Goal: Use online tool/utility: Utilize a website feature to perform a specific function

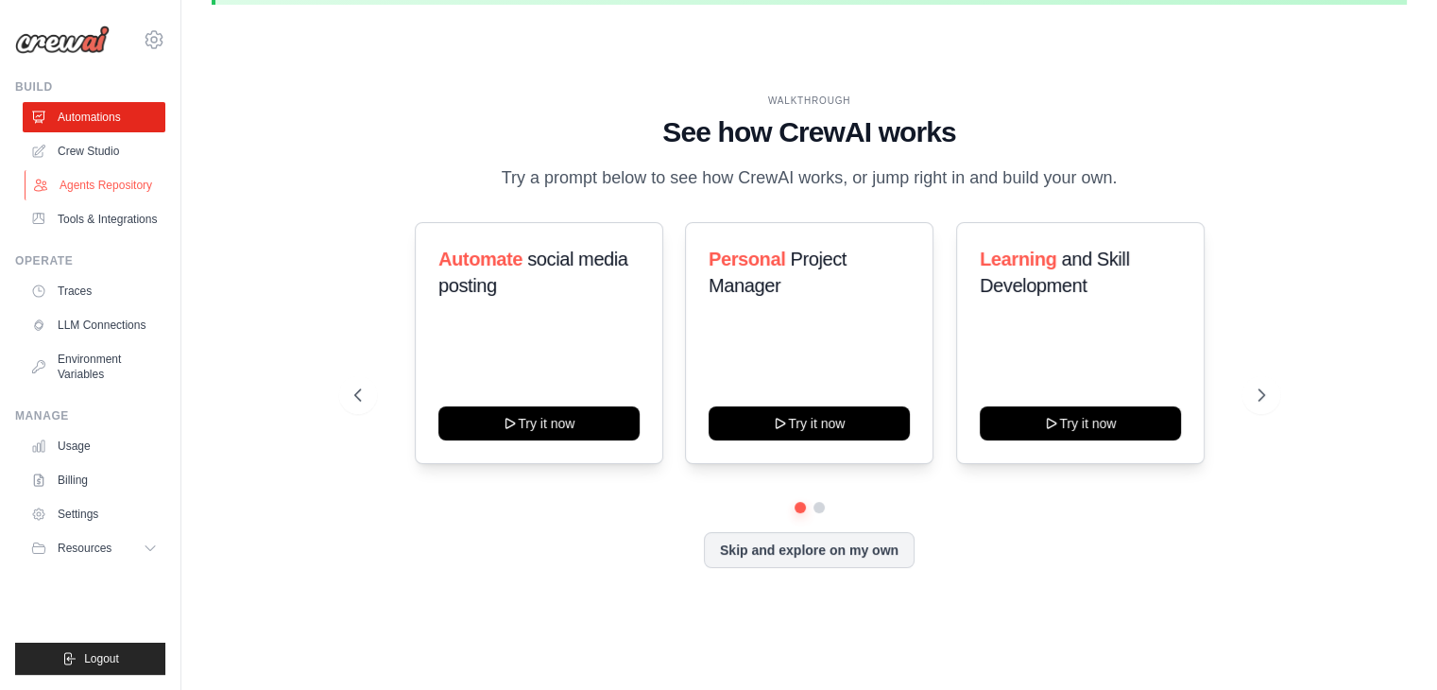
click at [61, 181] on link "Agents Repository" at bounding box center [96, 185] width 143 height 30
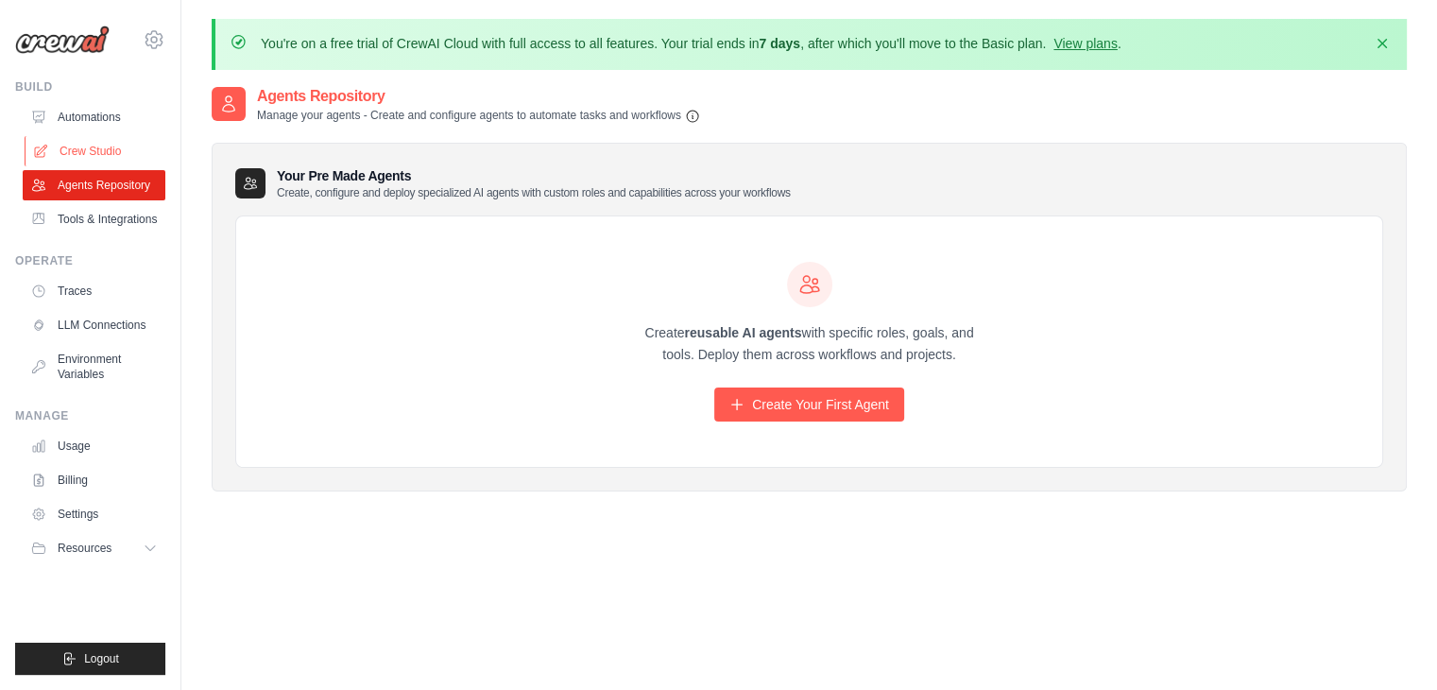
click at [90, 139] on link "Crew Studio" at bounding box center [96, 151] width 143 height 30
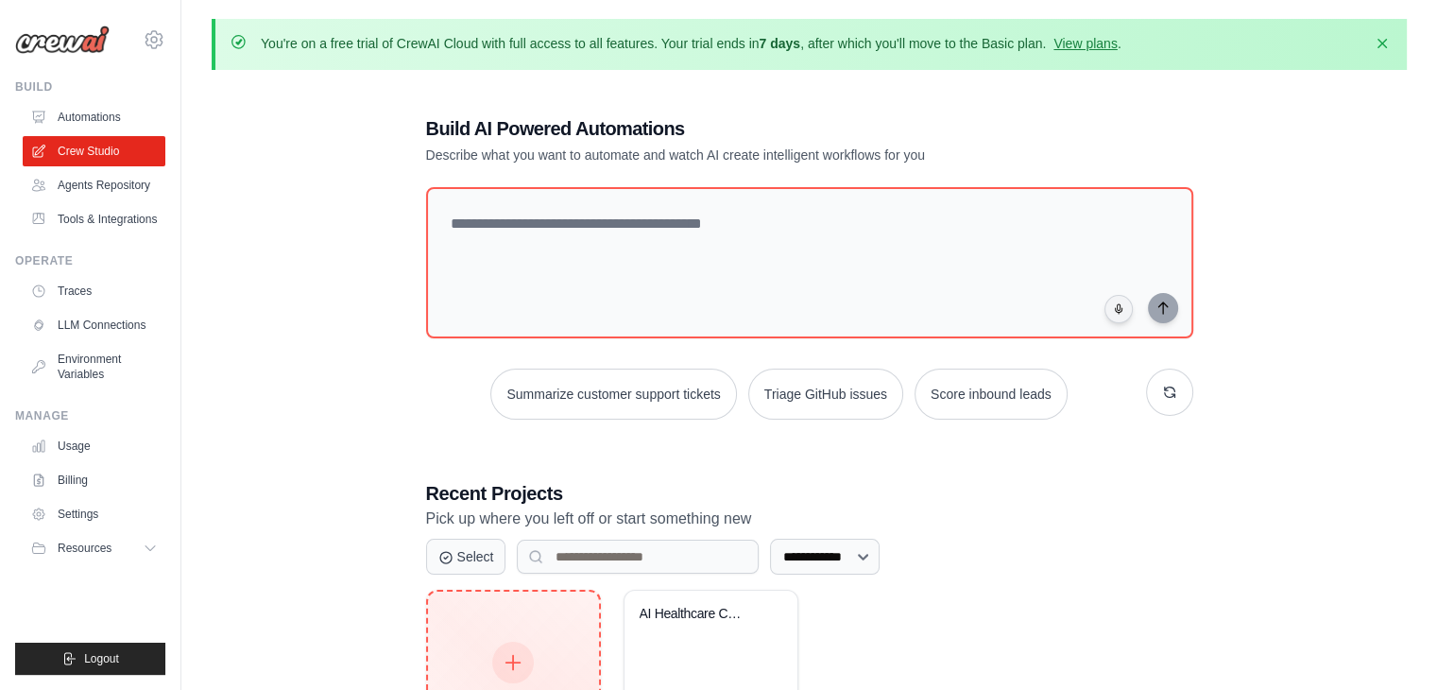
scroll to position [137, 0]
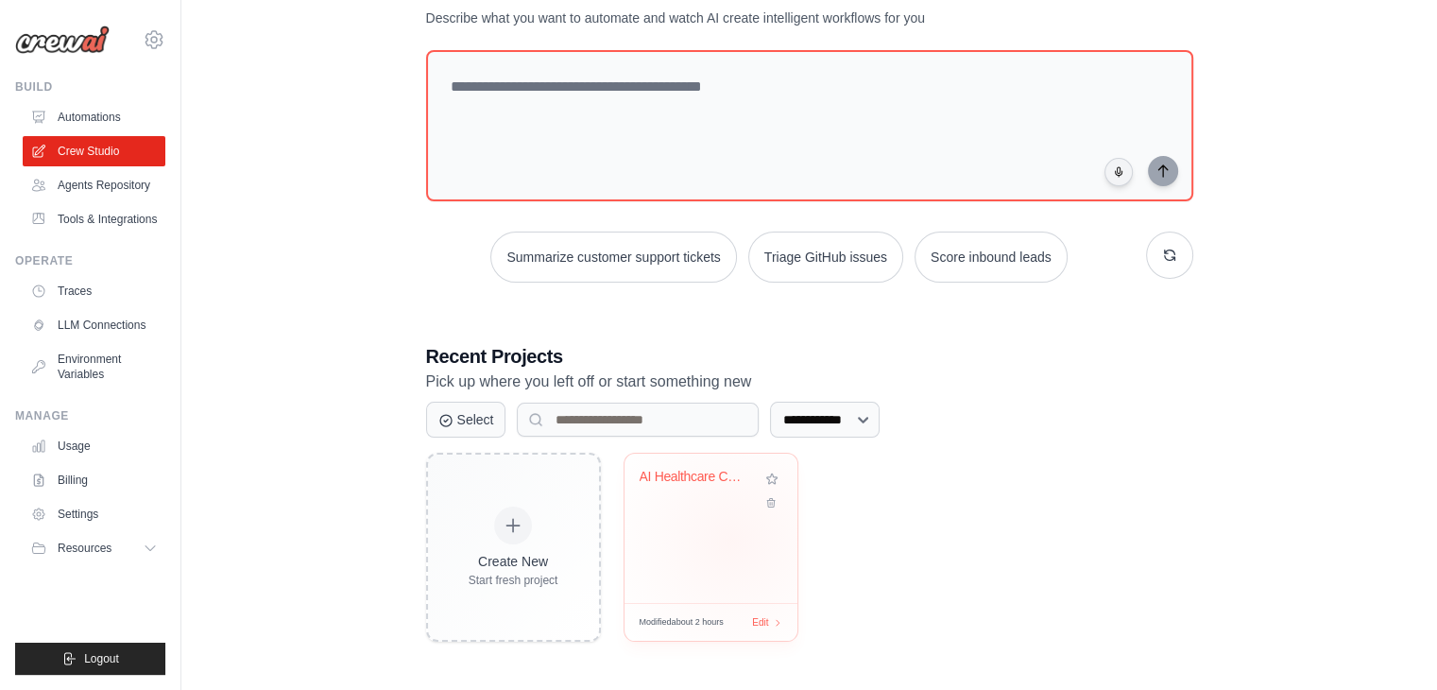
click at [731, 539] on div "AI Healthcare Content Generator" at bounding box center [711, 528] width 173 height 149
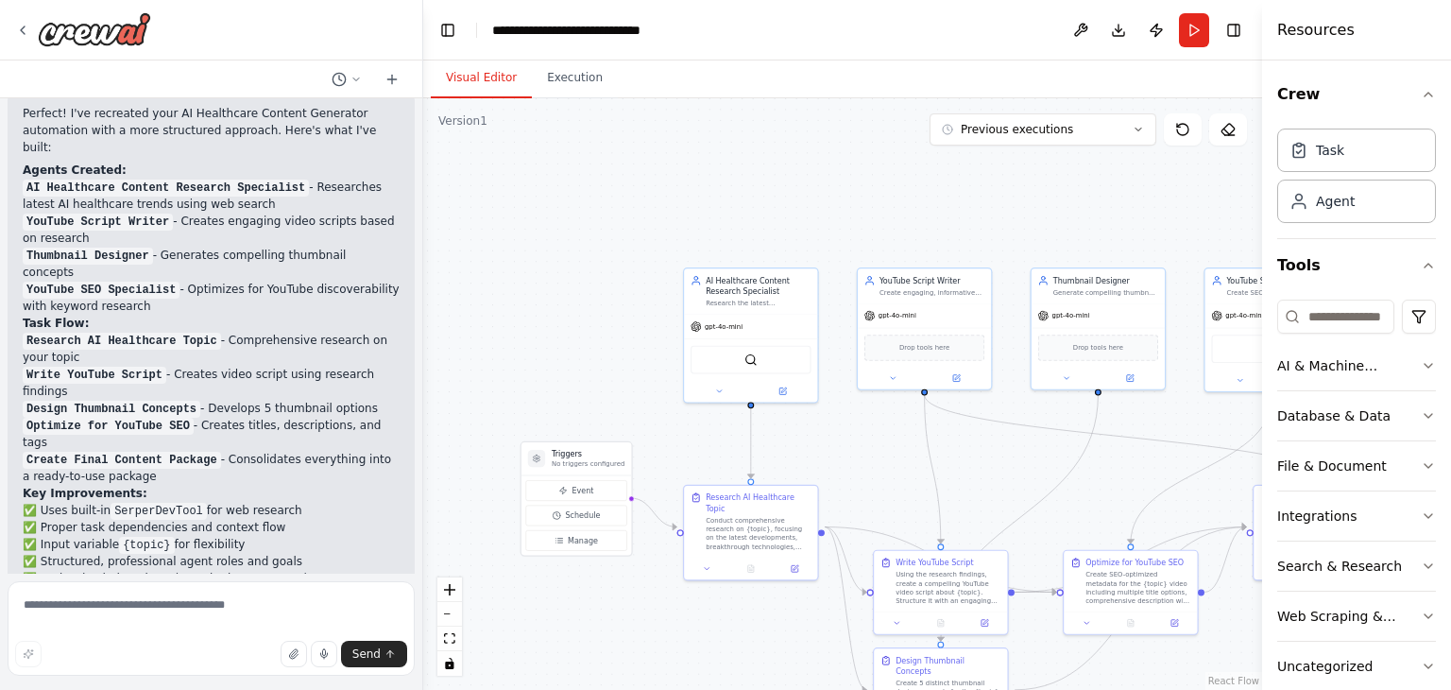
scroll to position [3532, 0]
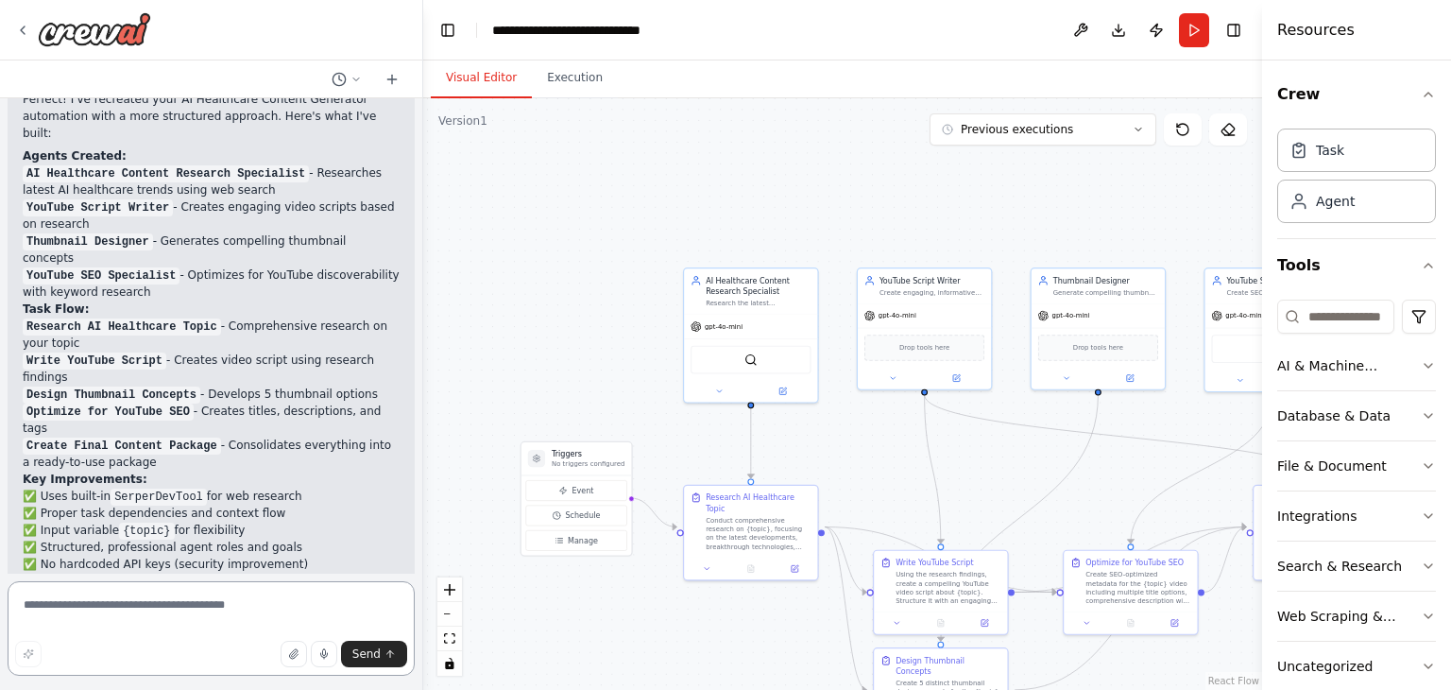
click at [76, 605] on textarea at bounding box center [211, 628] width 407 height 94
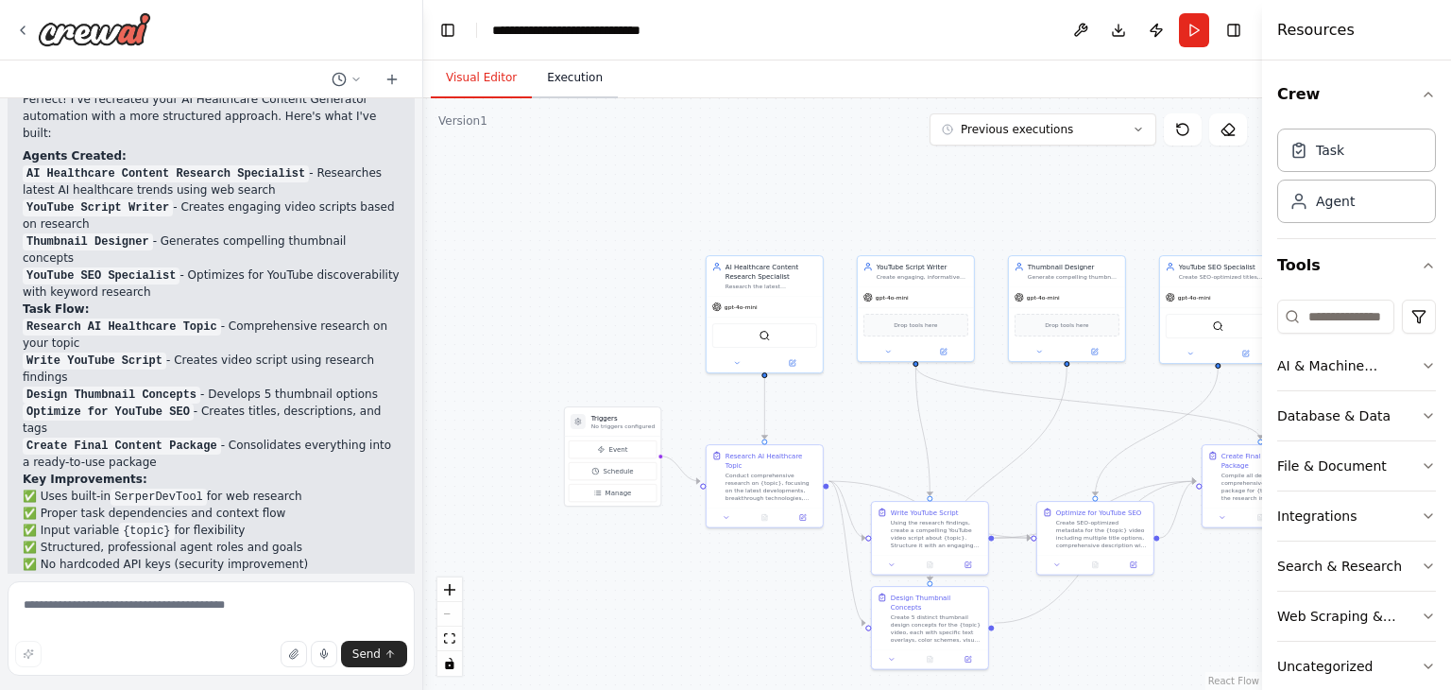
click at [590, 70] on button "Execution" at bounding box center [575, 79] width 86 height 40
click at [480, 74] on button "Visual Editor" at bounding box center [481, 79] width 101 height 40
click at [48, 606] on textarea at bounding box center [211, 628] width 407 height 94
click at [570, 119] on div ".deletable-edge-delete-btn { width: 20px; height: 20px; border: 0px solid #ffff…" at bounding box center [842, 393] width 839 height 591
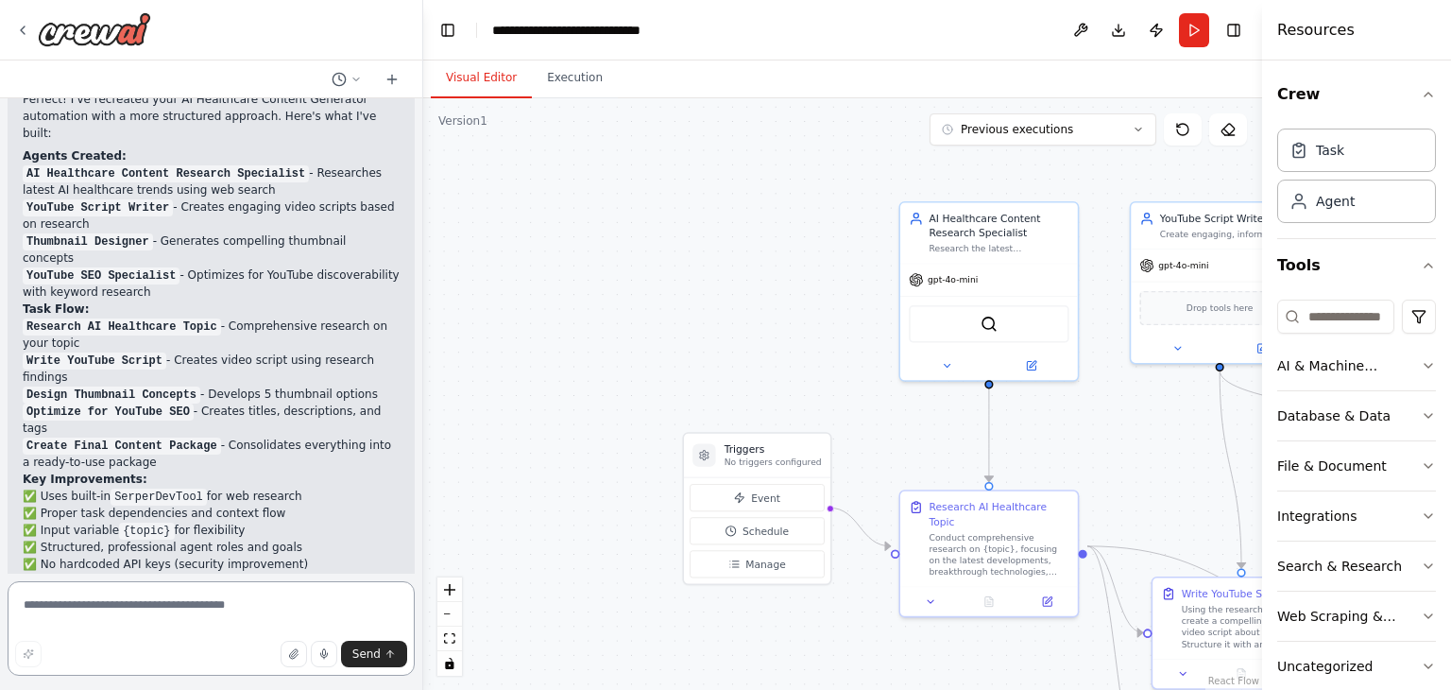
click at [147, 612] on textarea at bounding box center [211, 628] width 407 height 94
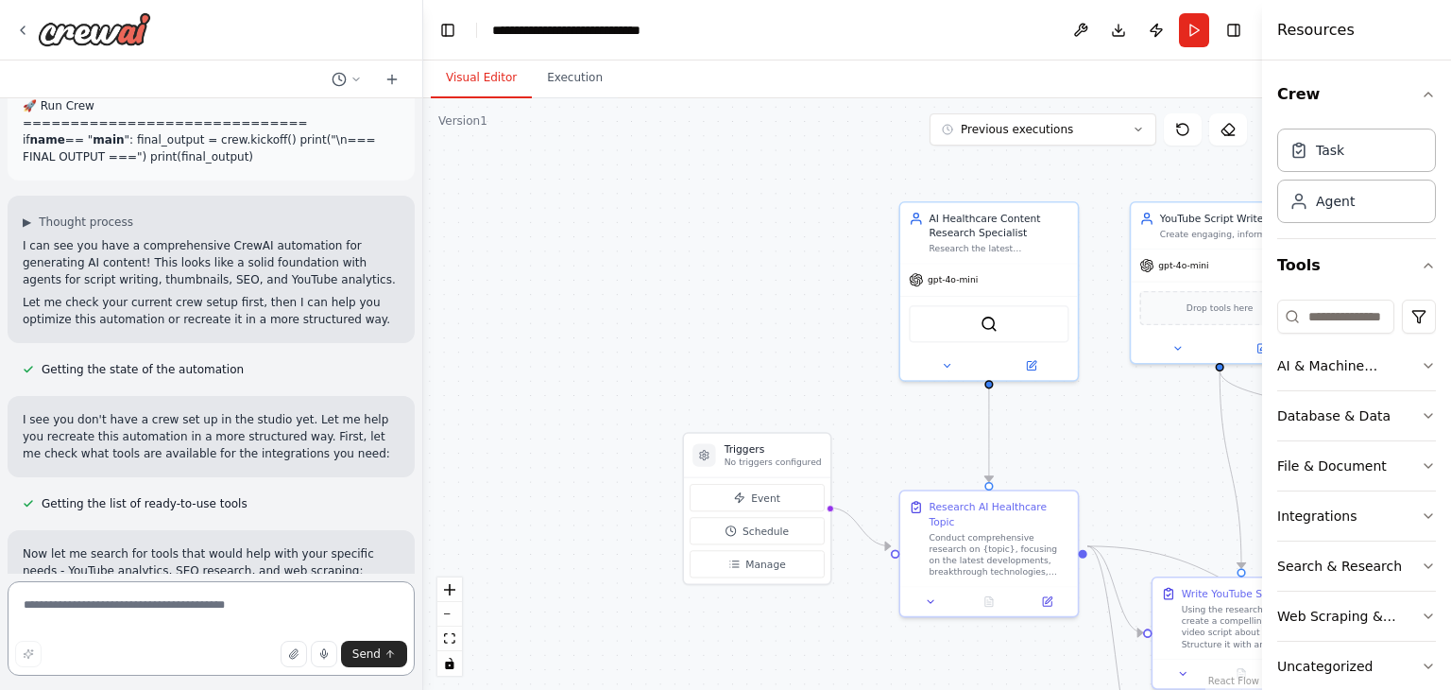
scroll to position [2020, 0]
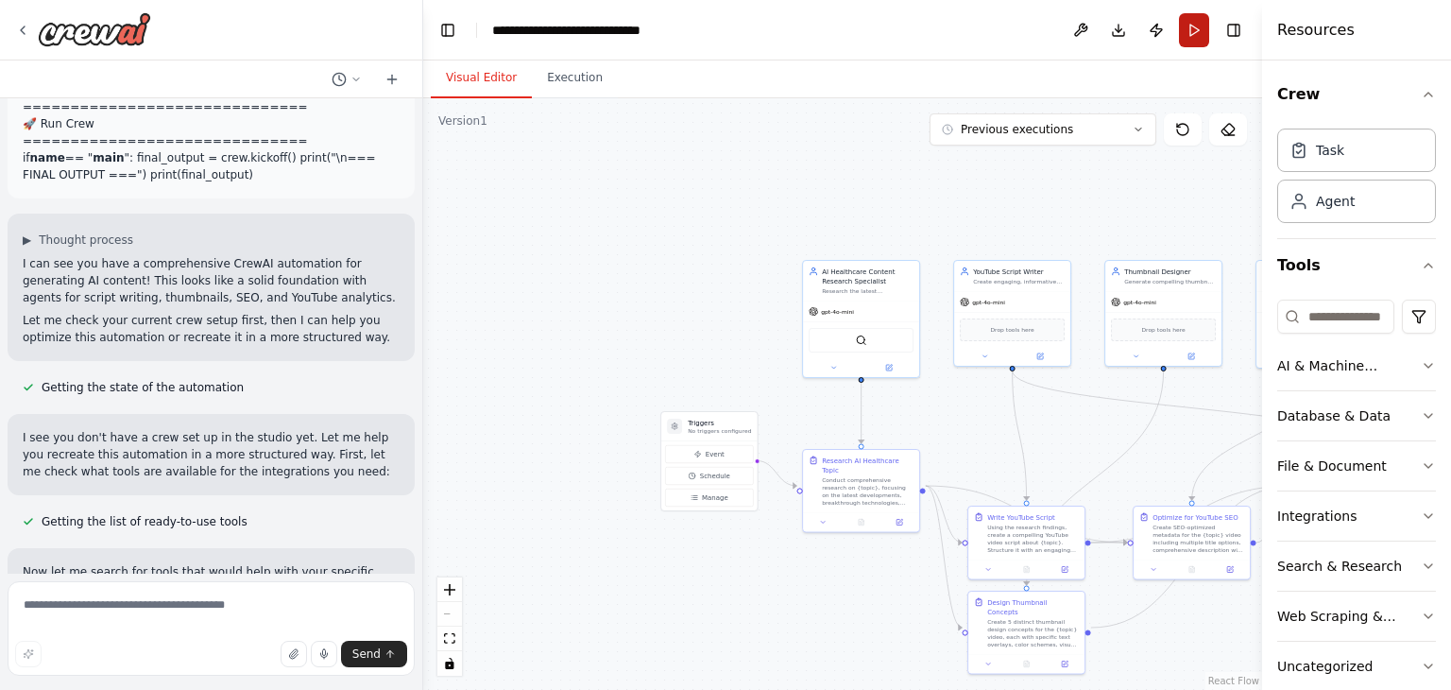
click at [1199, 20] on button "Run" at bounding box center [1194, 30] width 30 height 34
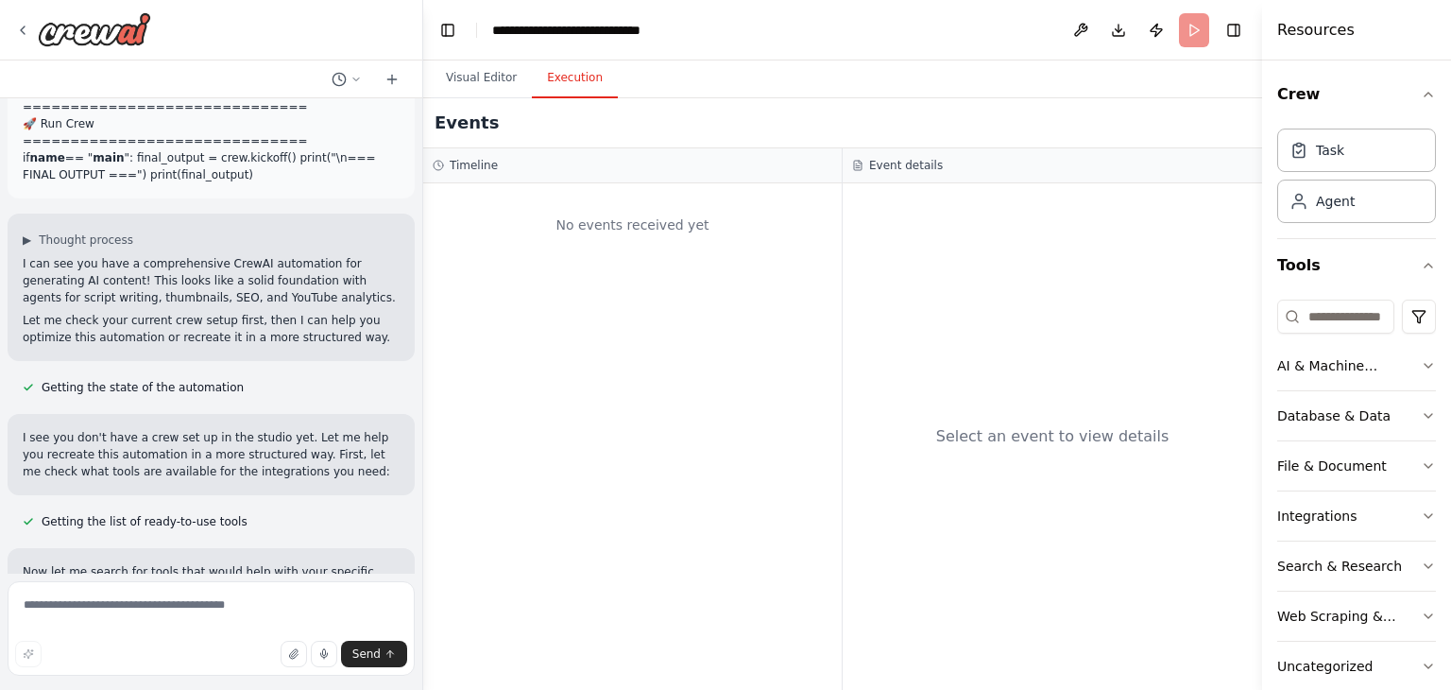
click at [586, 74] on button "Execution" at bounding box center [575, 79] width 86 height 40
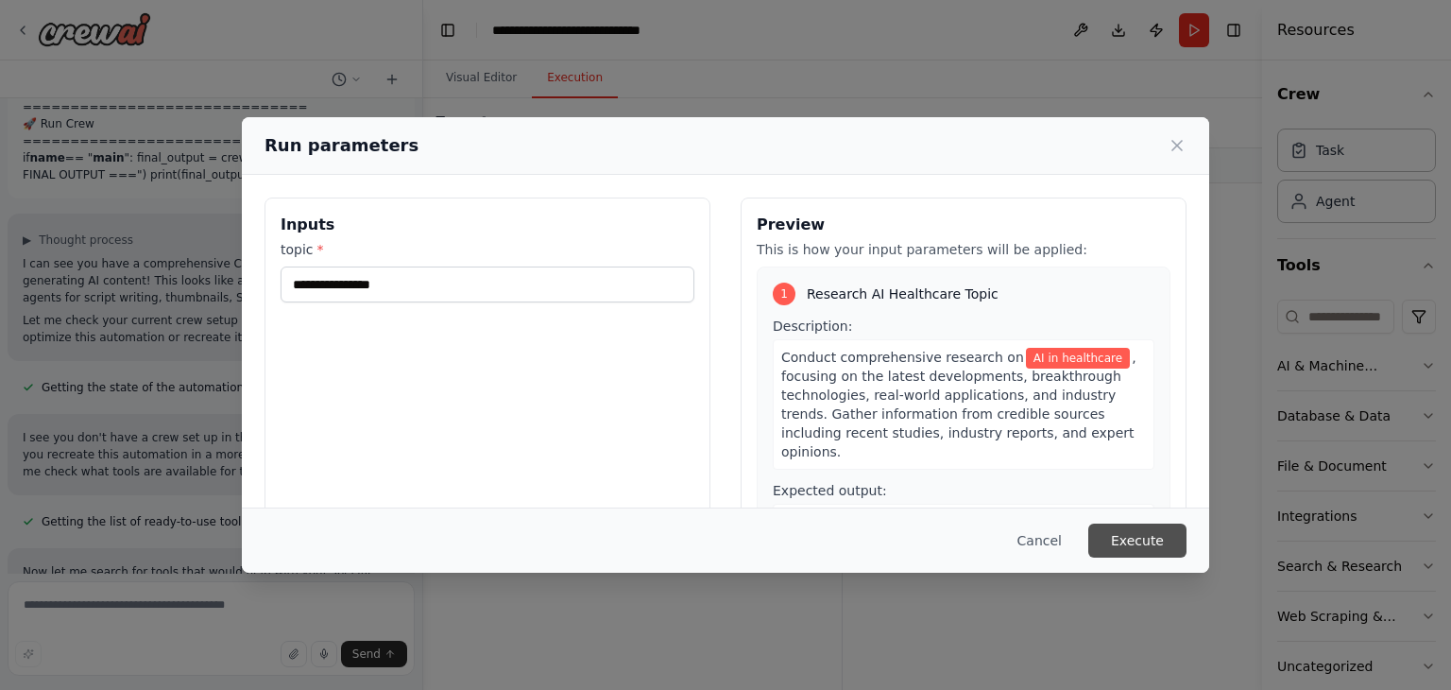
click at [1138, 540] on button "Execute" at bounding box center [1137, 540] width 98 height 34
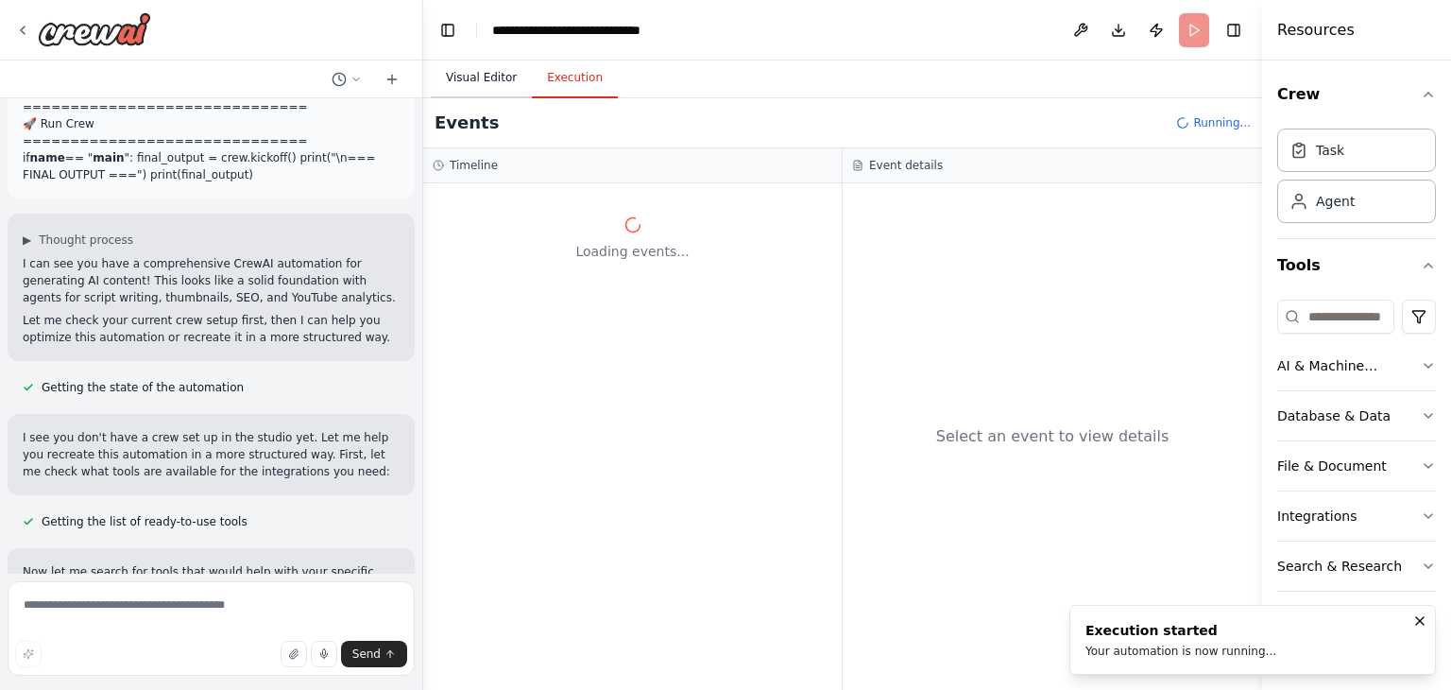
click at [477, 89] on button "Visual Editor" at bounding box center [481, 79] width 101 height 40
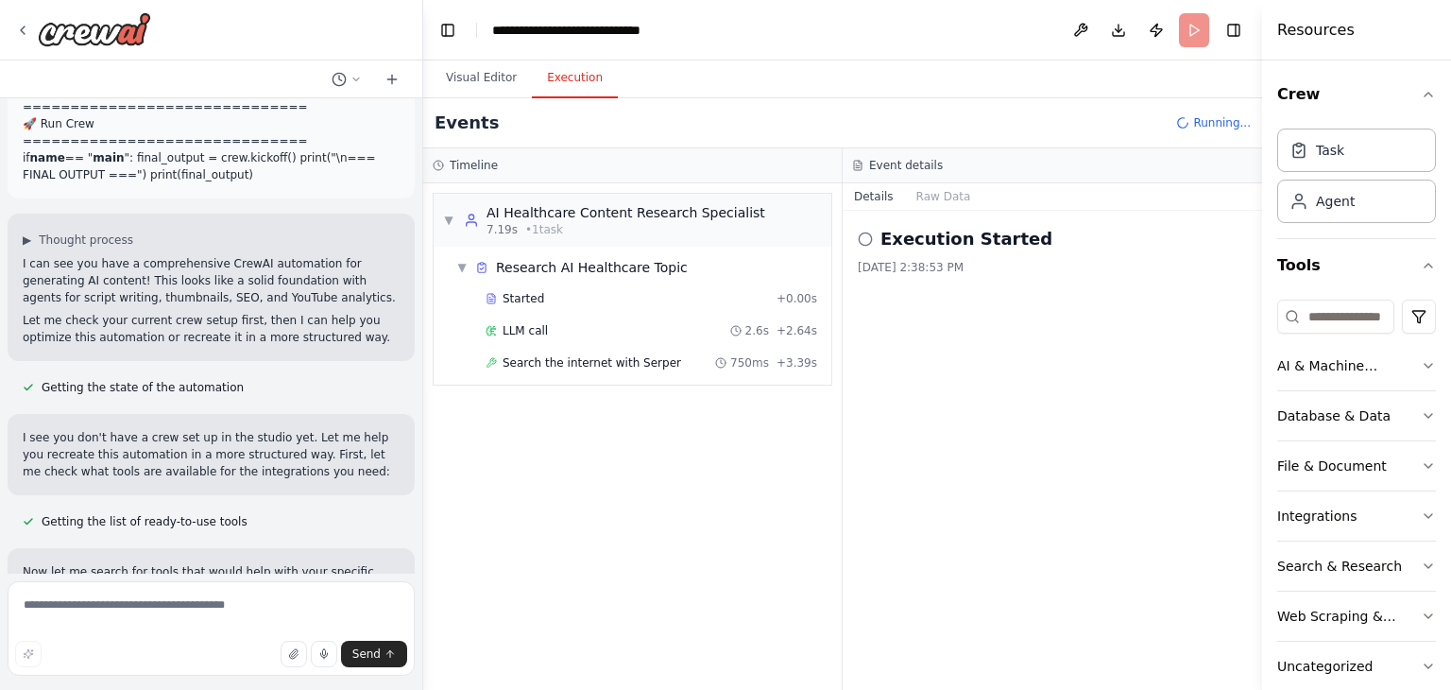
click at [578, 84] on button "Execution" at bounding box center [575, 79] width 86 height 40
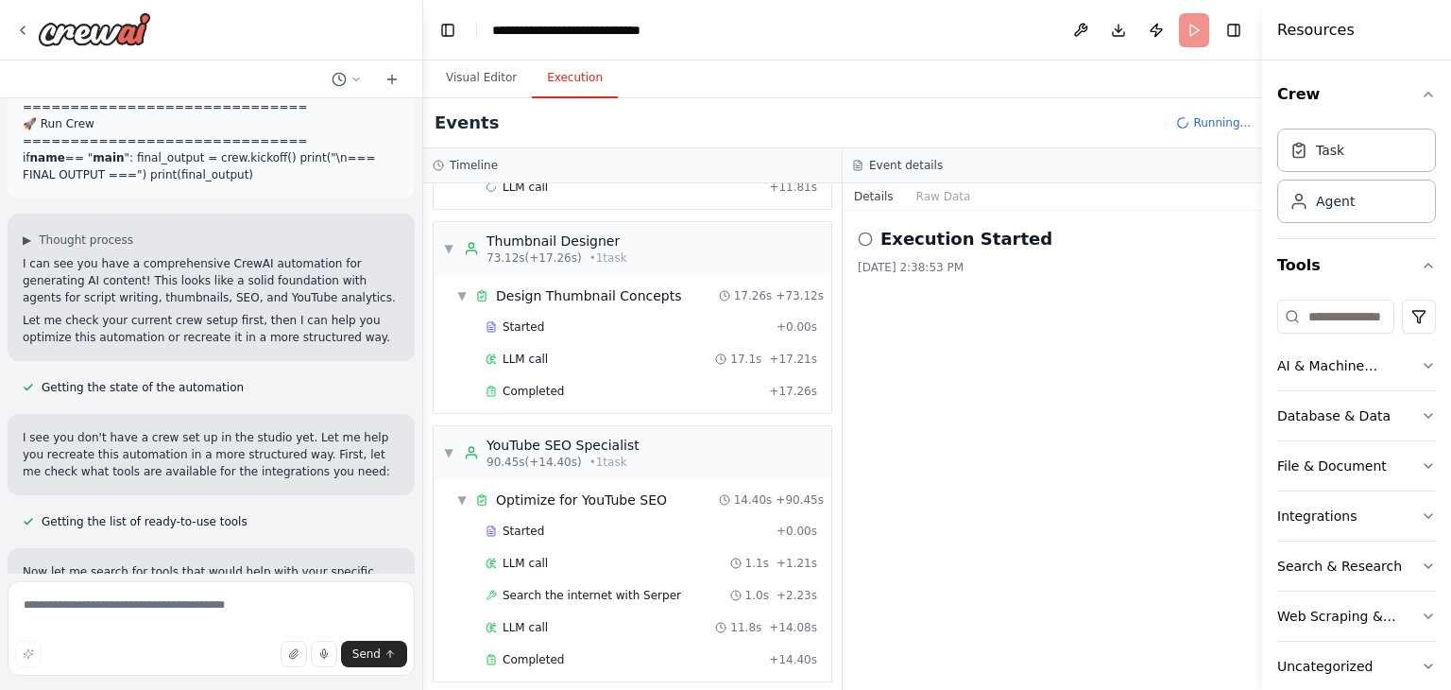
scroll to position [674, 0]
click at [495, 73] on button "Visual Editor" at bounding box center [481, 79] width 101 height 40
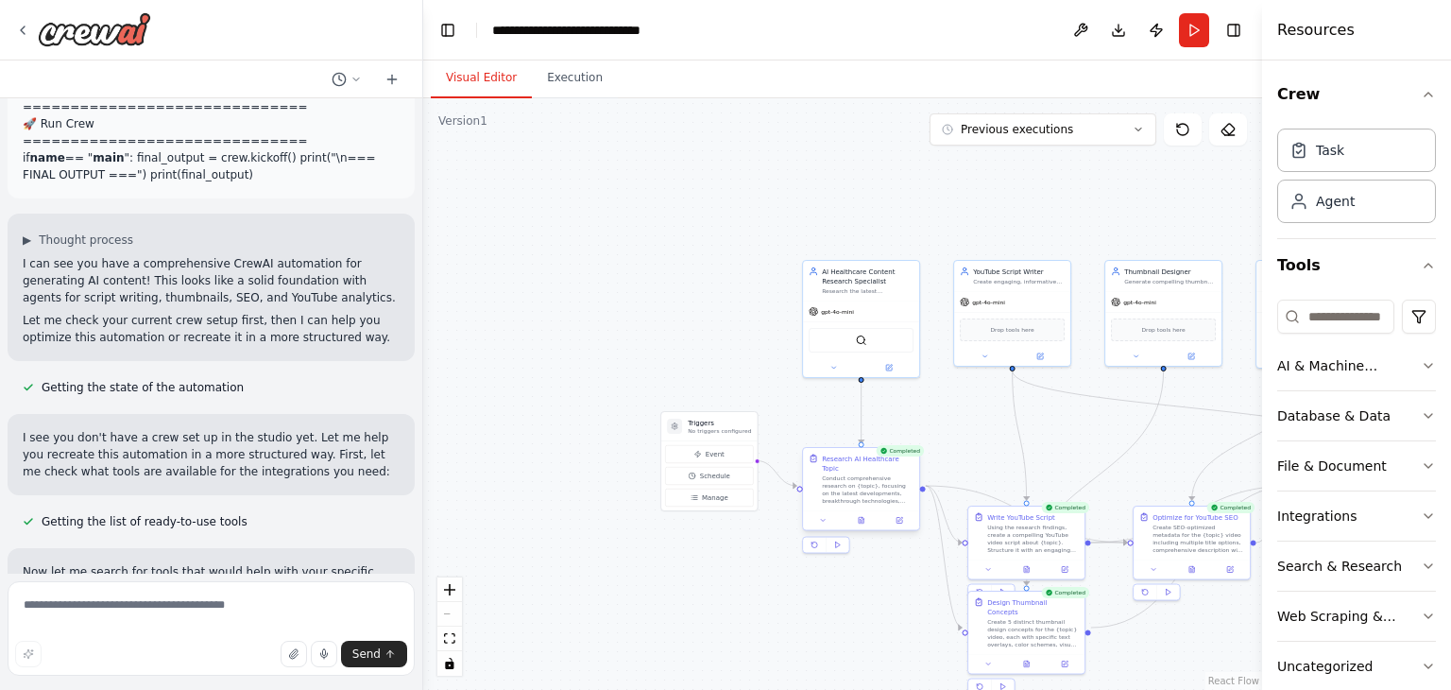
click at [897, 474] on div "Conduct comprehensive research on {topic}, focusing on the latest developments,…" at bounding box center [868, 489] width 92 height 30
click at [896, 463] on div "Research AI Healthcare Topic Conduct comprehensive research on {topic}, focusin…" at bounding box center [868, 479] width 92 height 51
click at [894, 461] on div "Research AI Healthcare Topic" at bounding box center [868, 463] width 92 height 19
click at [842, 538] on button at bounding box center [838, 545] width 23 height 15
click at [911, 474] on div "Conduct comprehensive research on {topic}, focusing on the latest developments,…" at bounding box center [868, 489] width 92 height 30
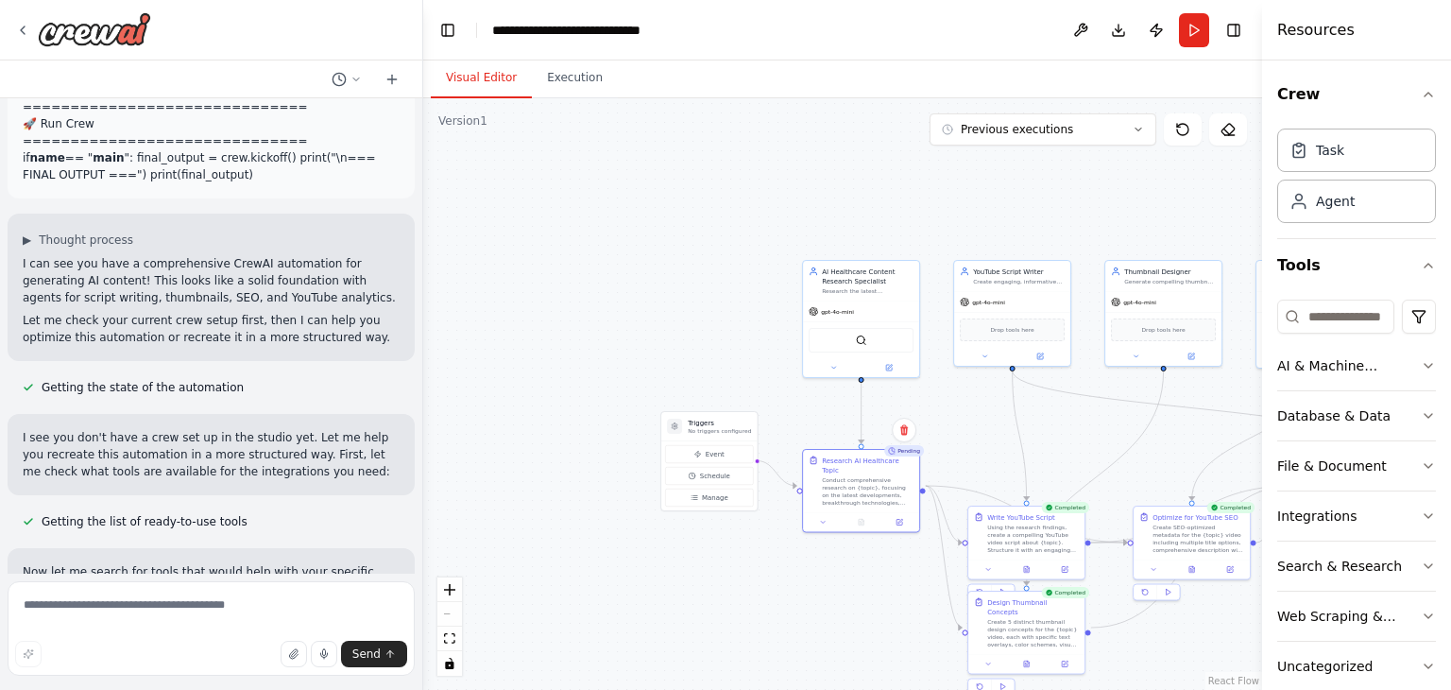
click at [948, 441] on div ".deletable-edge-delete-btn { width: 20px; height: 20px; border: 0px solid #ffff…" at bounding box center [842, 393] width 839 height 591
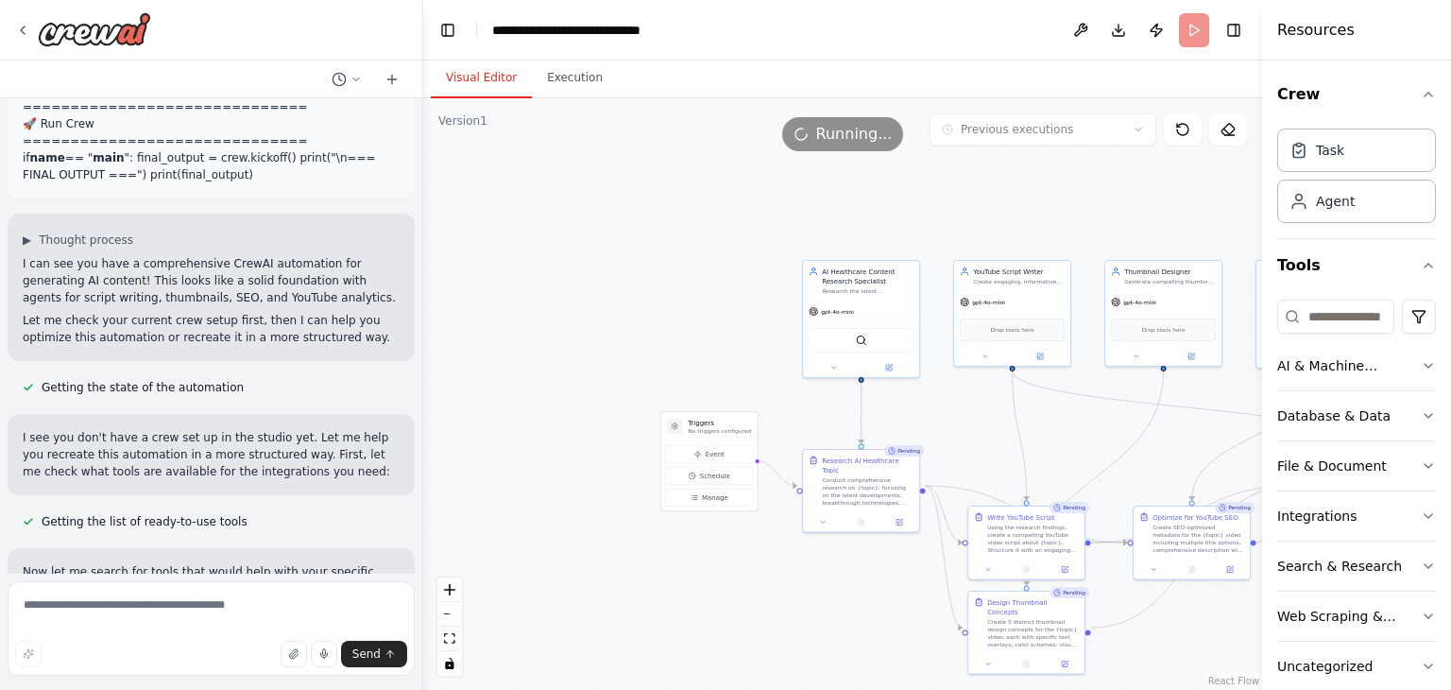
click at [899, 454] on div "Pending" at bounding box center [904, 450] width 40 height 11
click at [750, 354] on div ".deletable-edge-delete-btn { width: 20px; height: 20px; border: 0px solid #ffff…" at bounding box center [842, 393] width 839 height 591
